Goal: Information Seeking & Learning: Learn about a topic

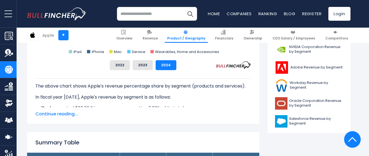
scroll to position [257, 0]
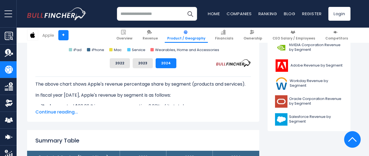
click at [53, 111] on span "Continue reading..." at bounding box center [143, 112] width 216 height 7
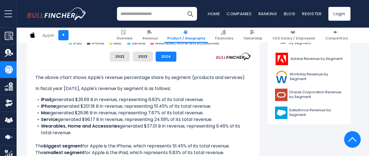
scroll to position [264, 0]
drag, startPoint x: 217, startPoint y: 106, endPoint x: 40, endPoint y: 105, distance: 176.5
click at [40, 105] on li "iPhone generated $201.18 B in revenue, representing 51.45% of its total revenue." at bounding box center [143, 106] width 216 height 7
copy li "iPhone generated $201.18 B in revenue, representing 51.45% of its total revenue."
click at [28, 64] on div "Apple's Revenue Share by Segment Created with Highcharts 12.1.2 Chart context m…" at bounding box center [143, 51] width 232 height 243
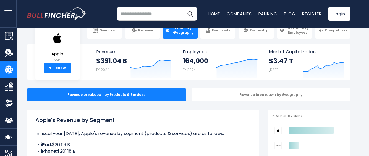
scroll to position [0, 0]
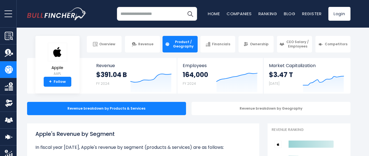
click at [26, 84] on div "Apple AAPL + Follow Revenue $391.04 B FY 2024 Created with Highcharts 12.1.2 Em…" at bounding box center [189, 76] width 332 height 36
click at [26, 90] on div "Apple AAPL + Follow Revenue $391.04 B FY 2024 Created with Highcharts 12.1.2 Em…" at bounding box center [189, 76] width 332 height 36
click at [28, 50] on div "Overview Revenue Product / Geography Financials Ownership CEO Salary / Employees" at bounding box center [189, 44] width 324 height 17
click at [27, 71] on div "Apple AAPL + Follow Revenue $391.04 B FY 2024 Created with Highcharts 12.1.2 Em…" at bounding box center [189, 76] width 324 height 36
